Goal: Information Seeking & Learning: Find specific fact

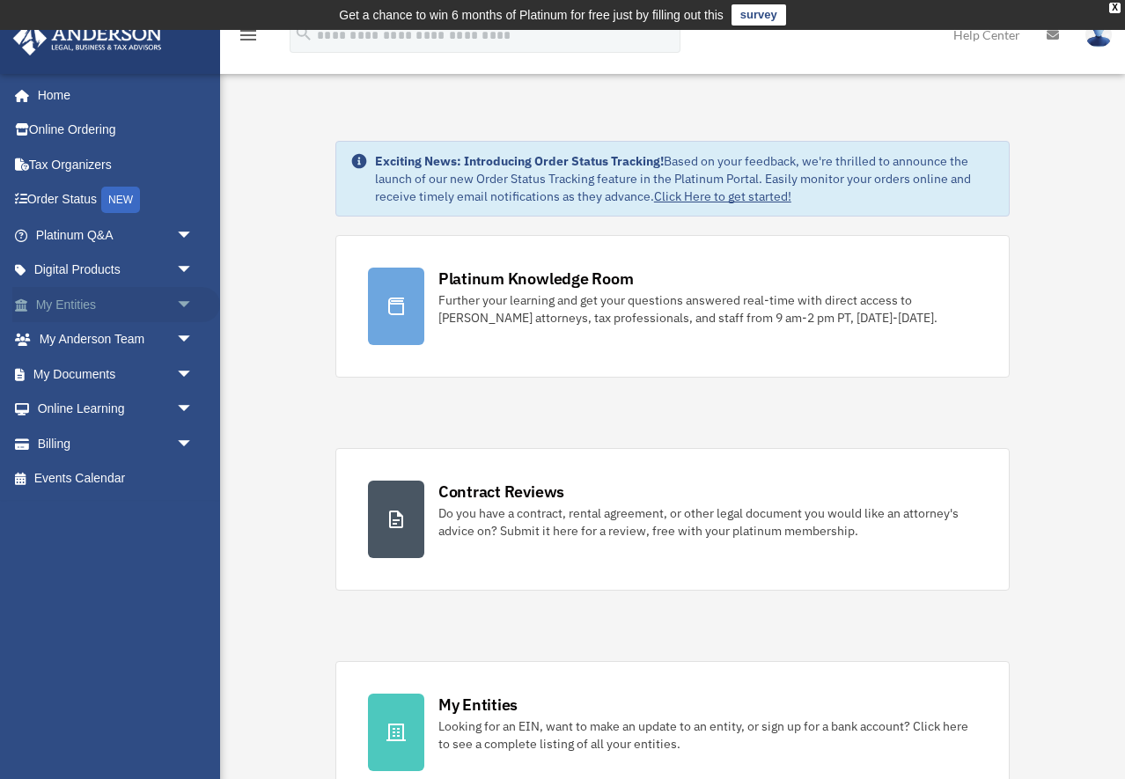
click at [180, 305] on span "arrow_drop_down" at bounding box center [193, 305] width 35 height 36
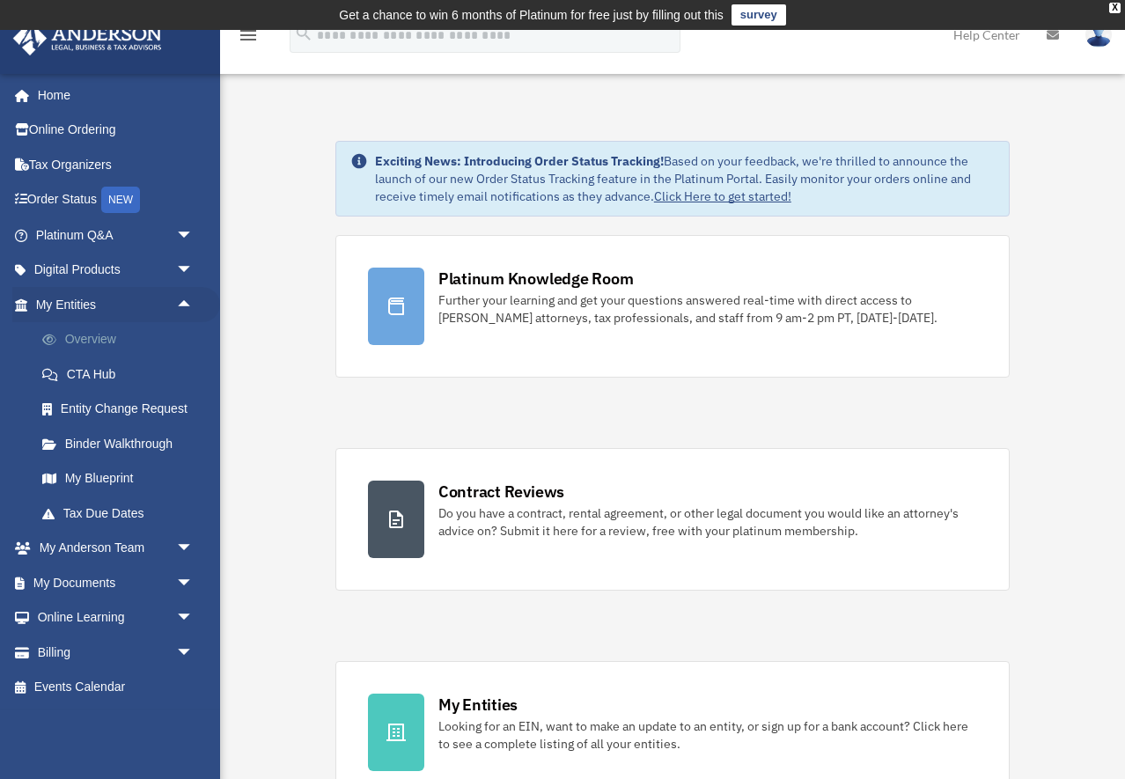
click at [120, 342] on link "Overview" at bounding box center [122, 339] width 195 height 35
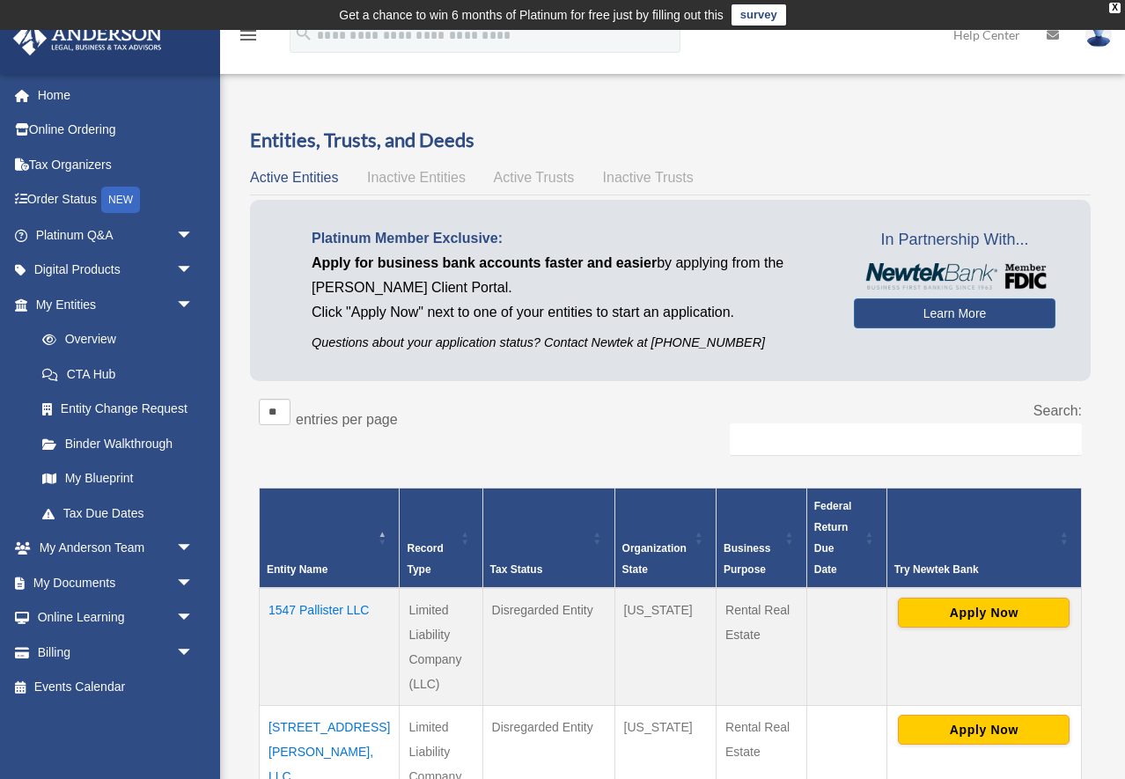
scroll to position [269, 0]
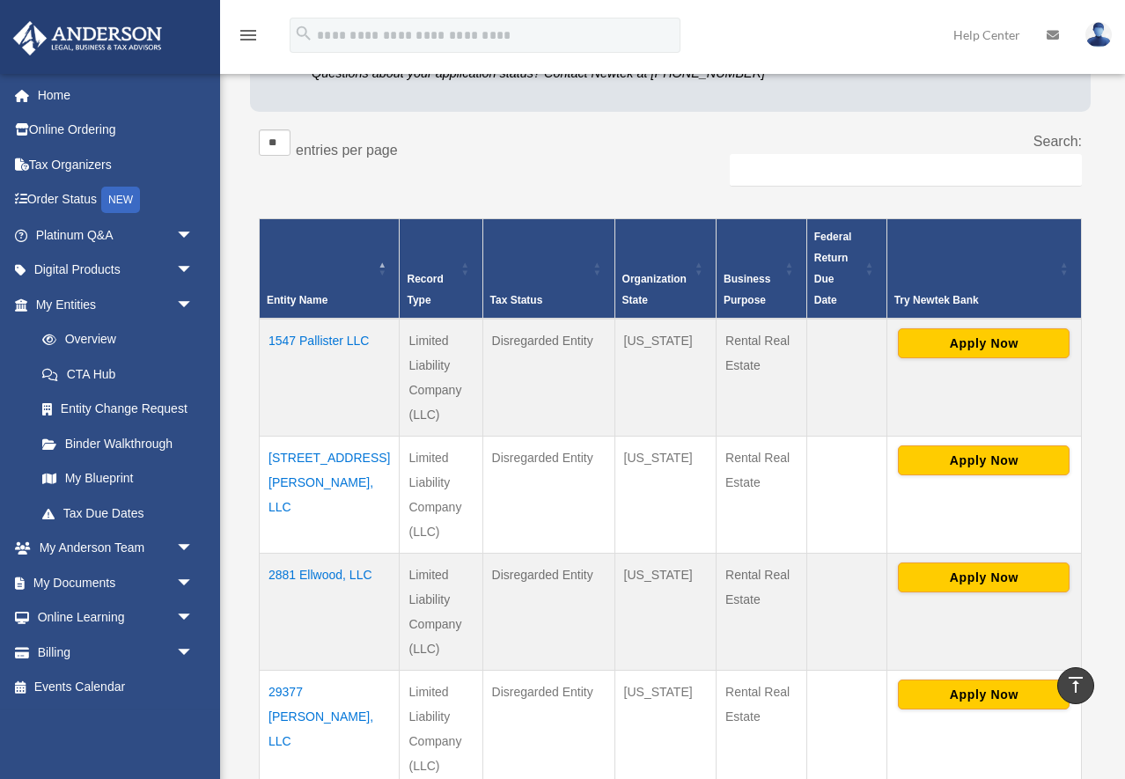
click at [300, 437] on td "1712 Murphy Ct., LLC" at bounding box center [330, 495] width 140 height 117
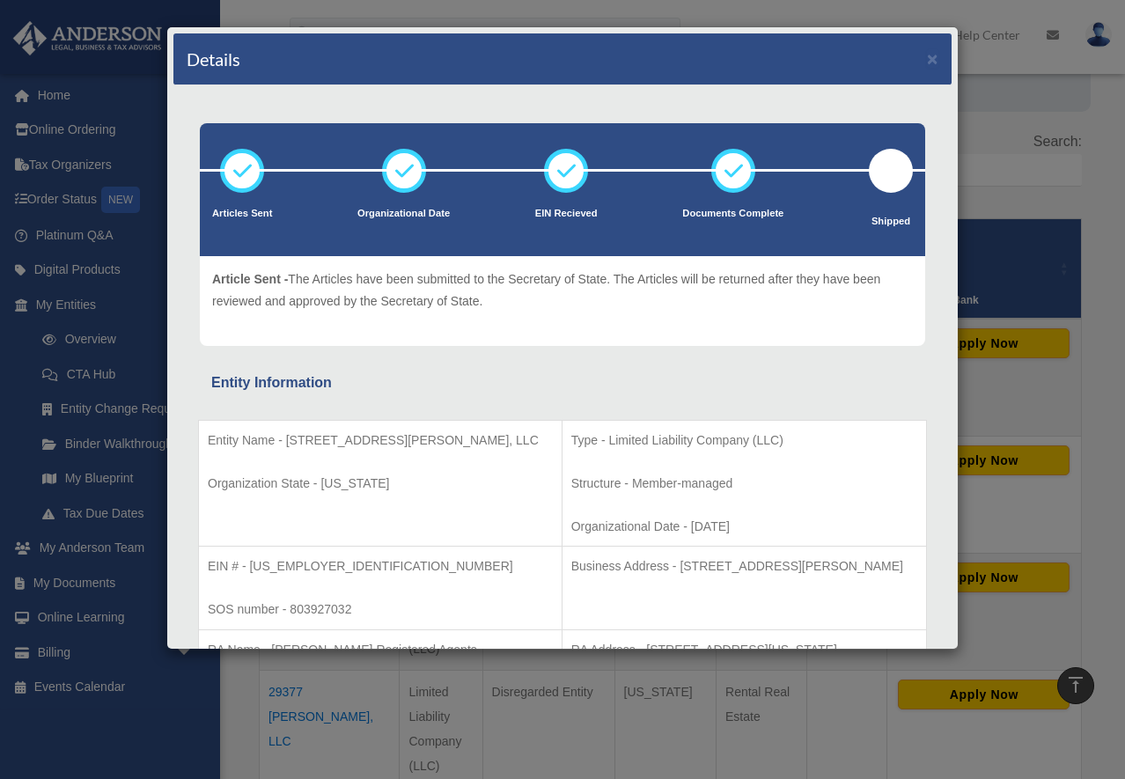
click at [281, 430] on p "Entity Name - 1712 Murphy Ct., LLC" at bounding box center [380, 441] width 345 height 22
drag, startPoint x: 282, startPoint y: 441, endPoint x: 392, endPoint y: 443, distance: 110.0
click at [415, 444] on p "Entity Name - 1712 Murphy Ct., LLC" at bounding box center [380, 441] width 345 height 22
copy p "1712 Murphy Ct., LLC"
click at [255, 465] on td "Entity Name - 1712 Murphy Ct., LLC Organization State - Texas" at bounding box center [381, 483] width 364 height 127
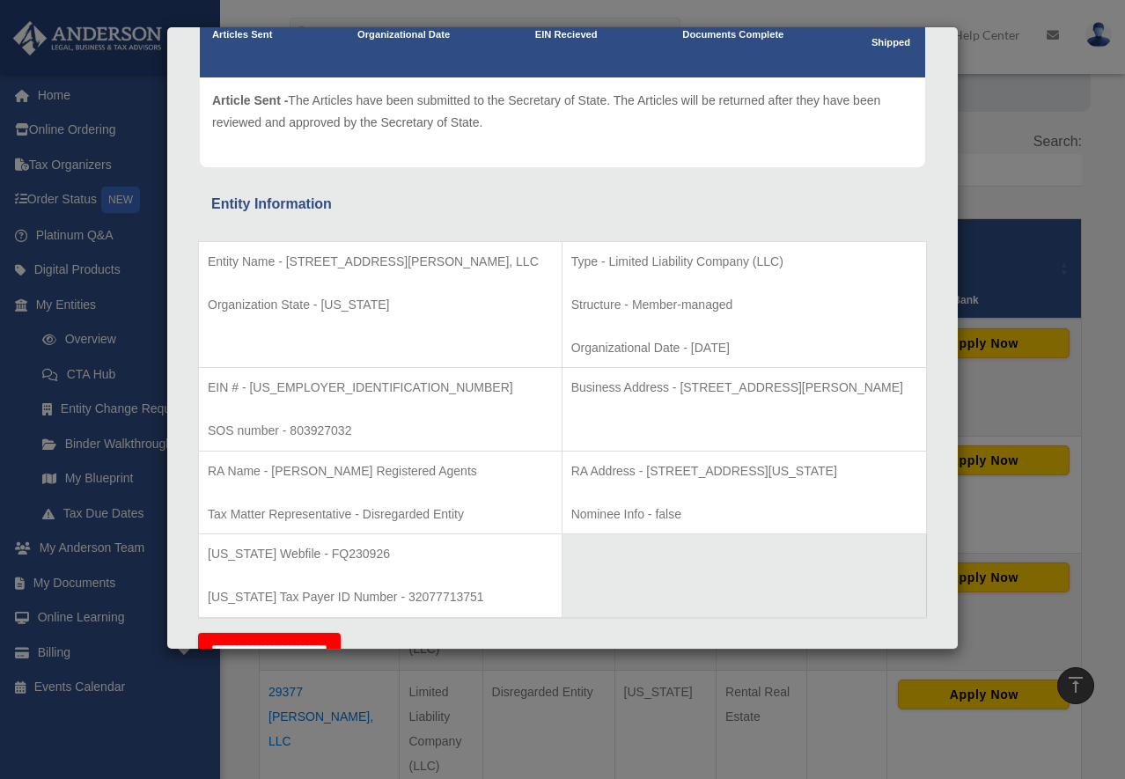
scroll to position [180, 0]
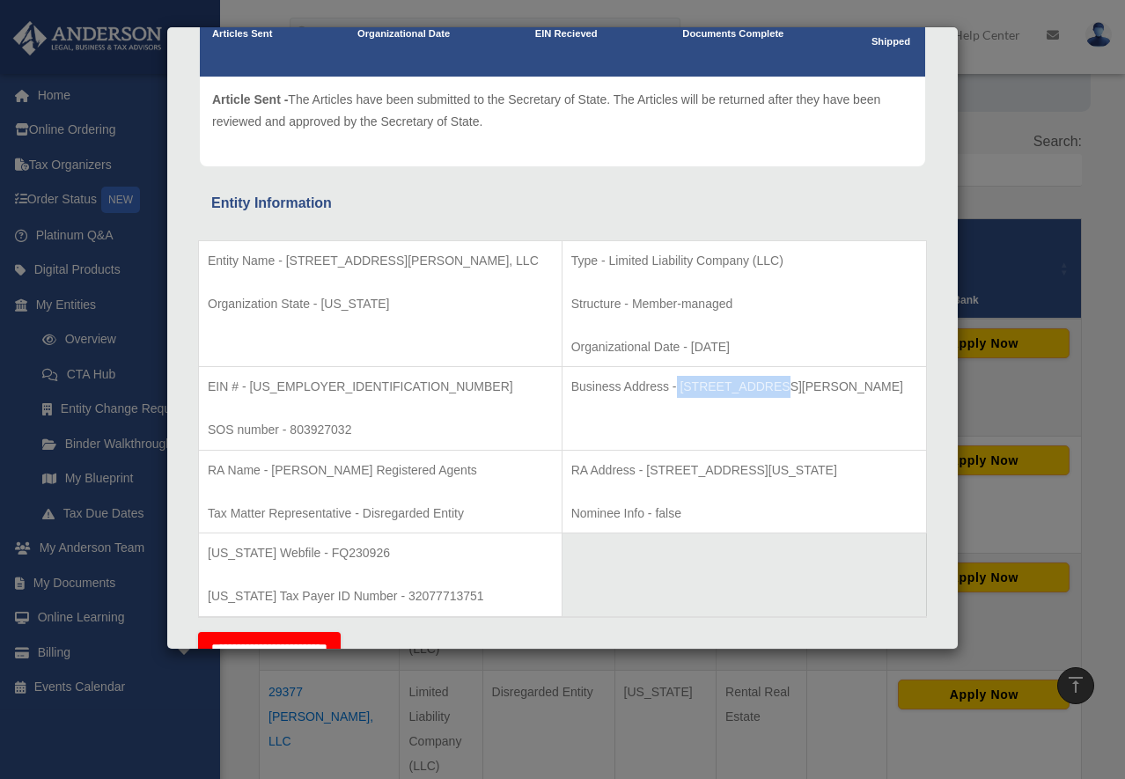
drag, startPoint x: 610, startPoint y: 386, endPoint x: 702, endPoint y: 389, distance: 91.6
click at [702, 389] on p "Business Address - 3225 McLeod Dr, Suite 100, Las Vegas, NV 89121" at bounding box center [744, 387] width 346 height 22
click at [676, 406] on td "Business Address - 3225 McLeod Dr, Suite 100, Las Vegas, NV 89121" at bounding box center [744, 409] width 364 height 84
click at [357, 408] on td "EIN # - 86-1885872 SOS number - 803927032" at bounding box center [381, 409] width 364 height 84
click at [341, 397] on p "EIN # - 86-1885872" at bounding box center [380, 387] width 345 height 22
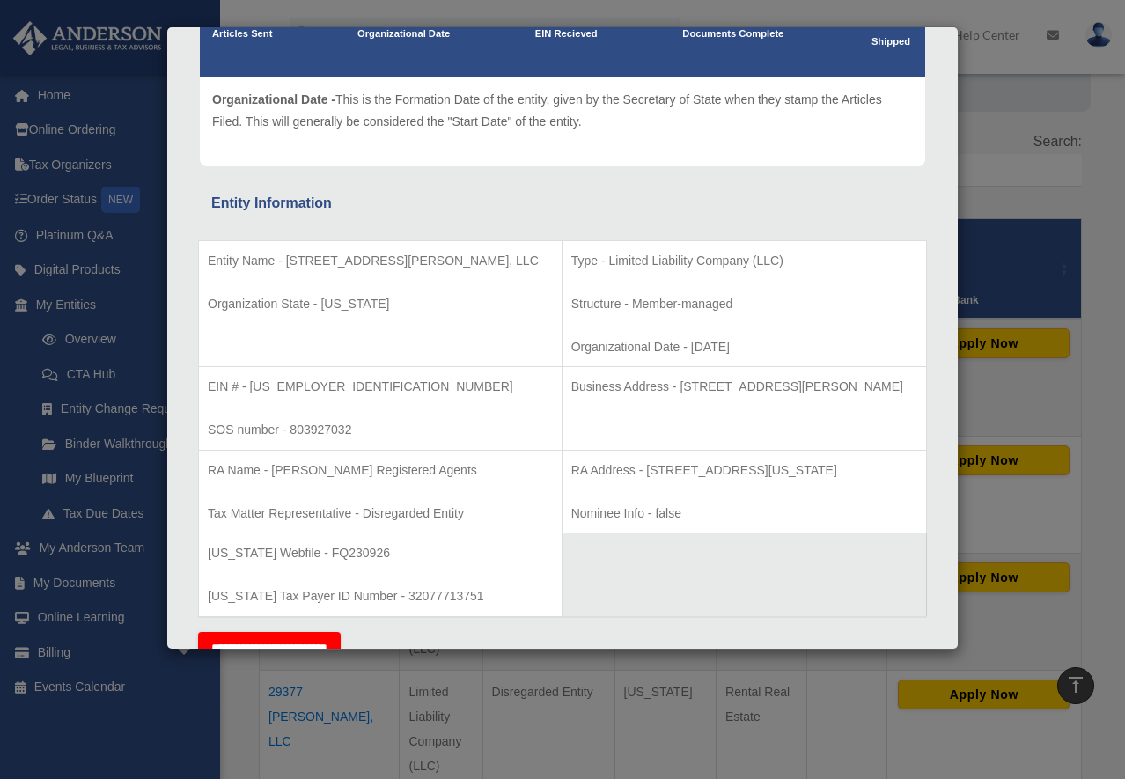
scroll to position [0, 0]
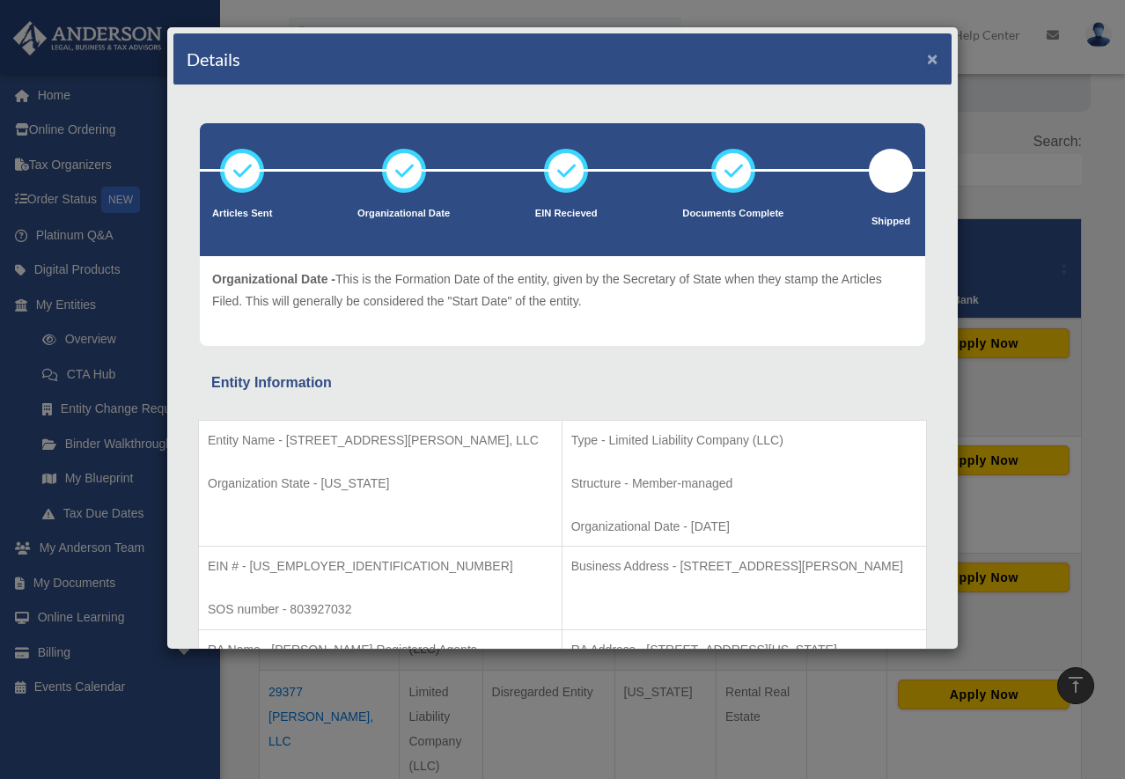
click at [933, 61] on button "×" at bounding box center [932, 58] width 11 height 18
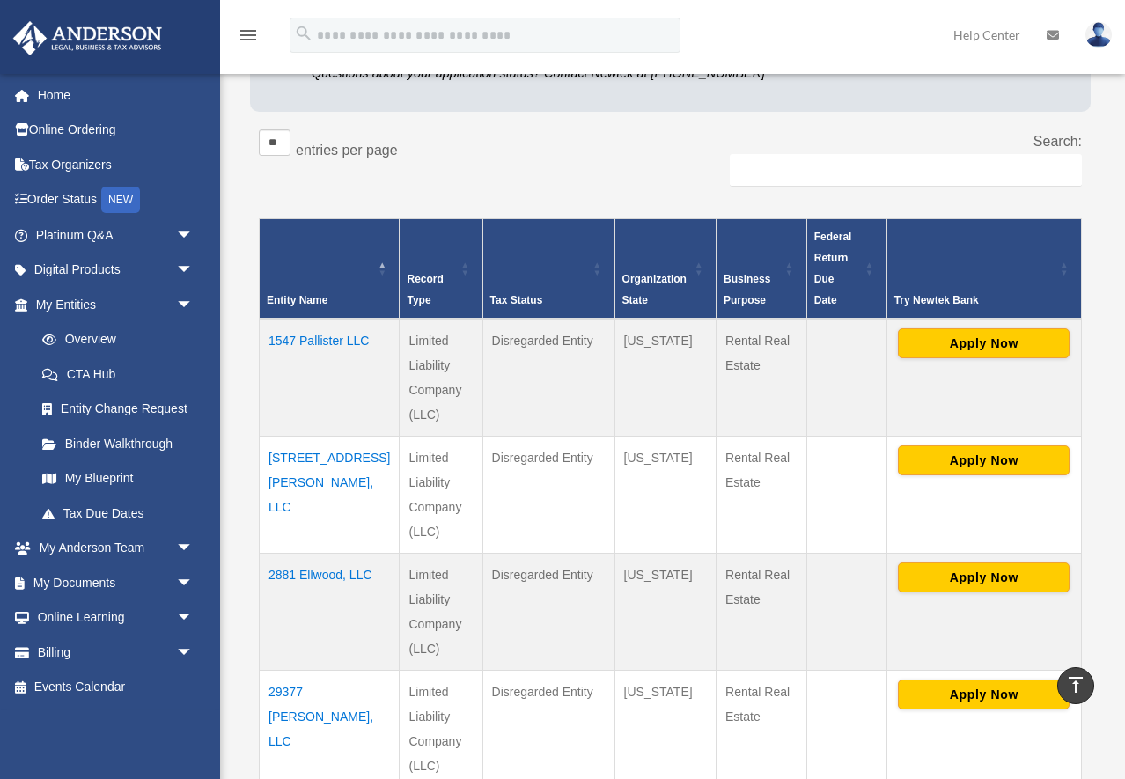
click at [589, 176] on div "** ** ** *** entries per page Search:" at bounding box center [670, 167] width 823 height 76
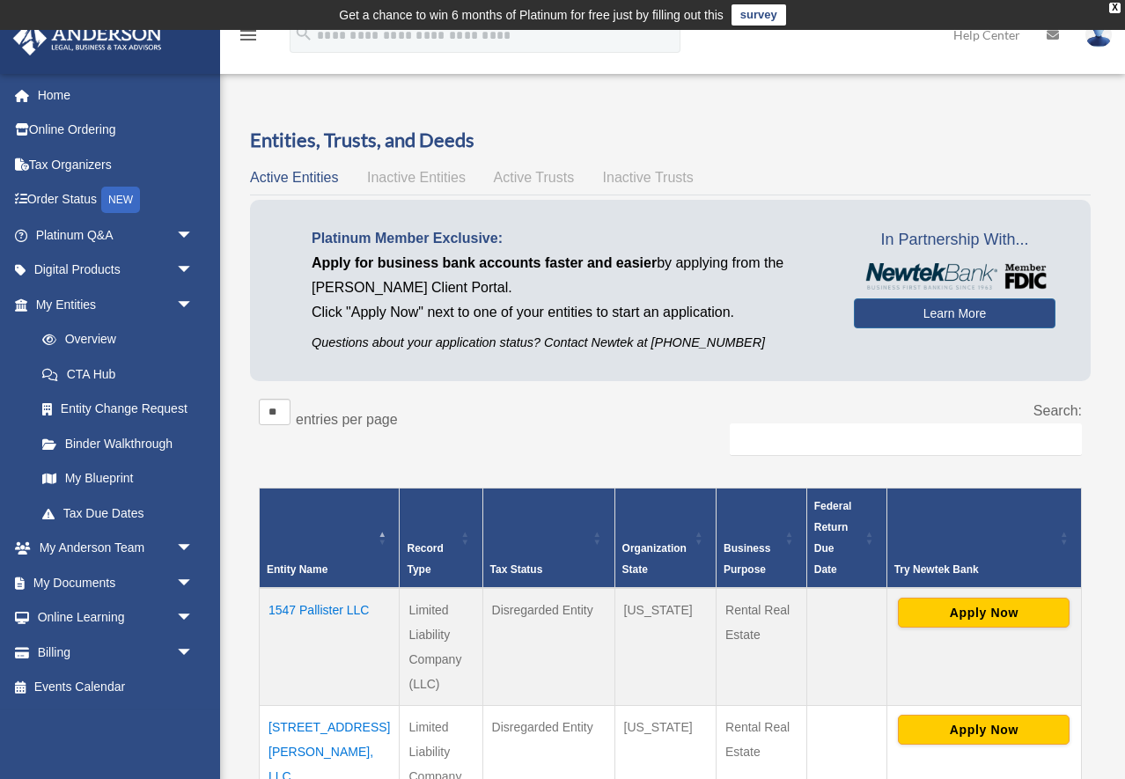
click at [115, 104] on link "Home" at bounding box center [116, 94] width 208 height 35
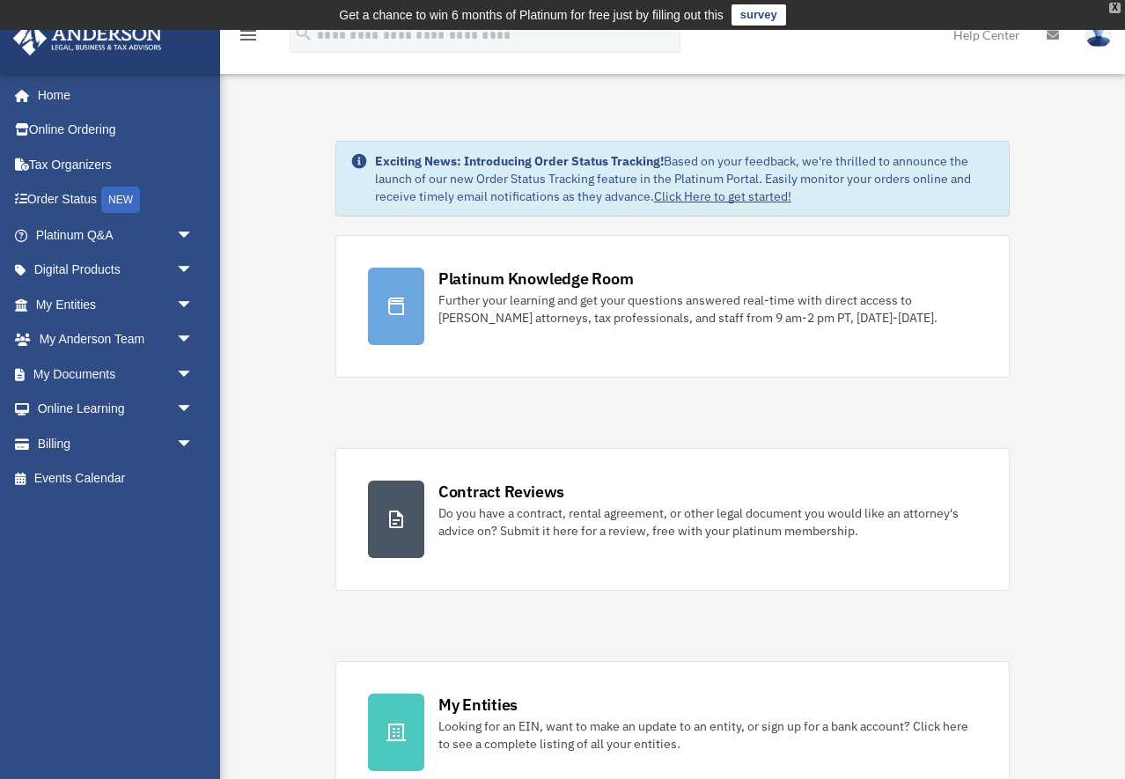
click at [1110, 11] on div "X" at bounding box center [1114, 8] width 11 height 11
